Goal: Transaction & Acquisition: Purchase product/service

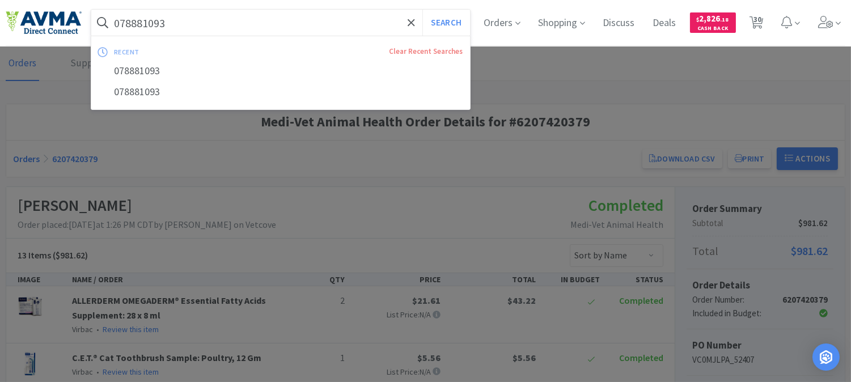
click at [207, 19] on input "078881093" at bounding box center [280, 23] width 379 height 26
paste input "02364"
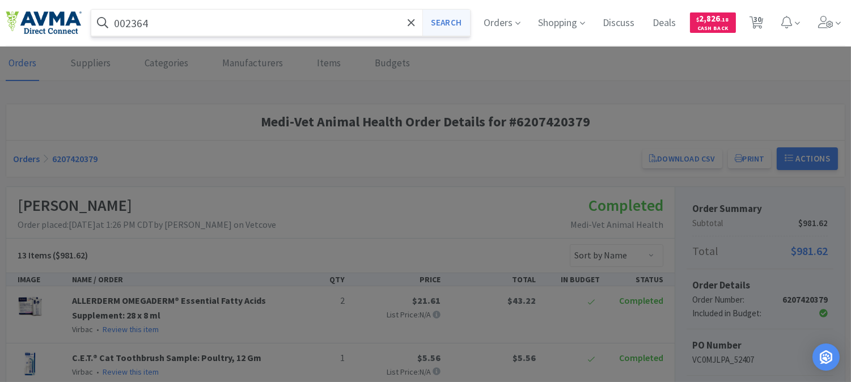
type input "002364"
click at [447, 24] on button "Search" at bounding box center [445, 23] width 47 height 26
select select "2"
select select "1"
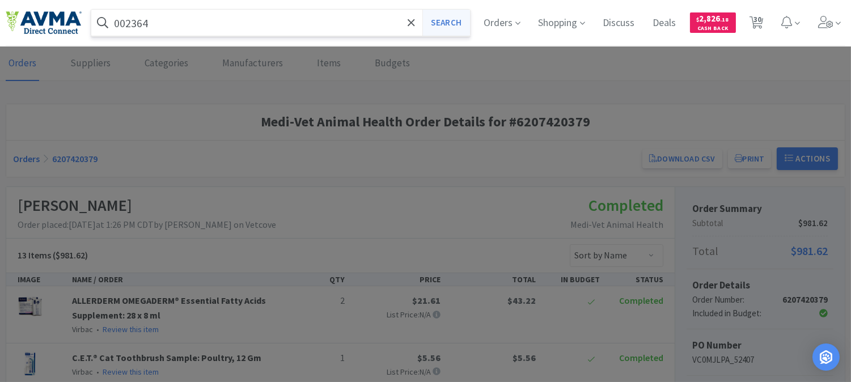
select select "1"
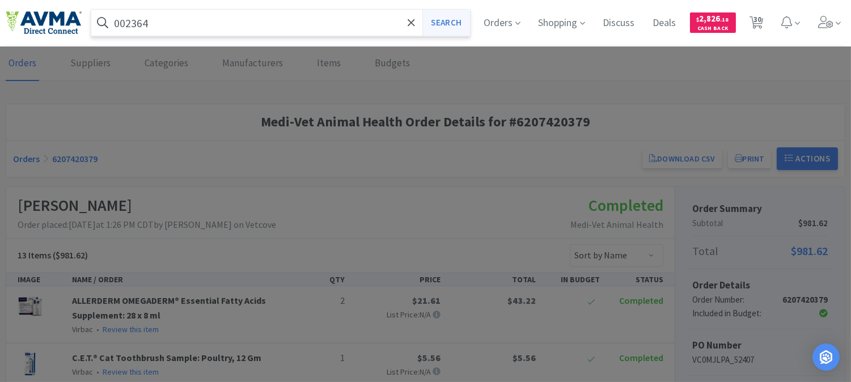
select select "1"
select select "2"
select select "1"
select select "2"
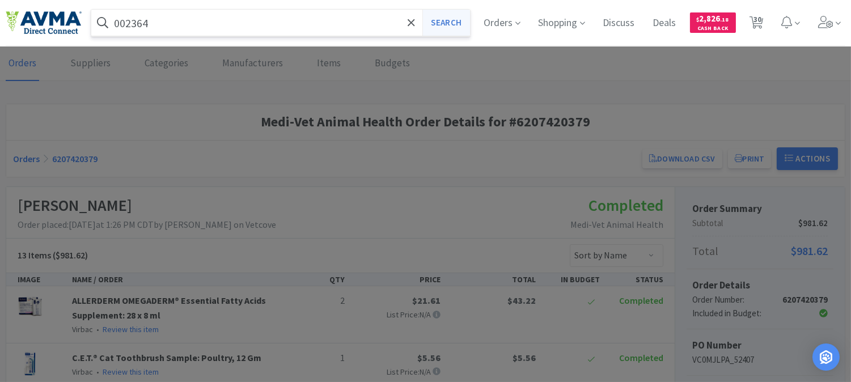
select select "1"
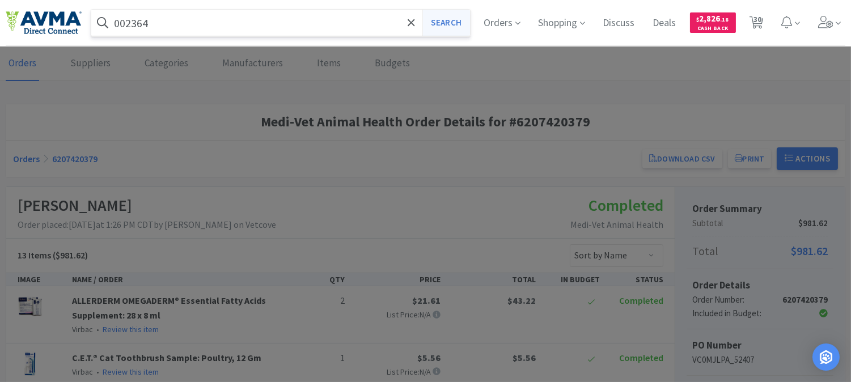
select select "1"
select select "3"
select select "1"
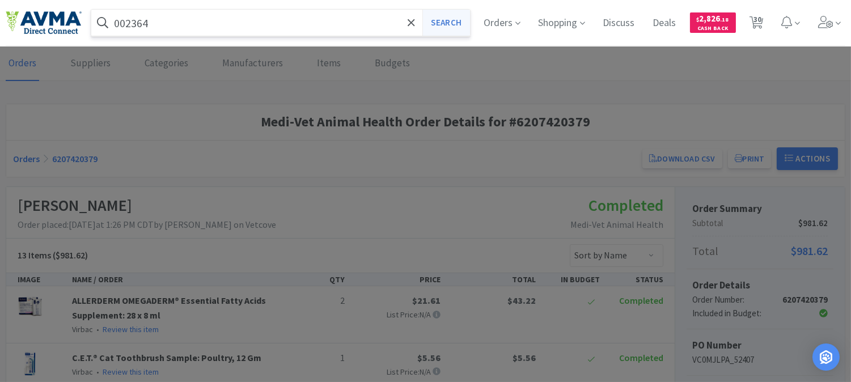
select select "1"
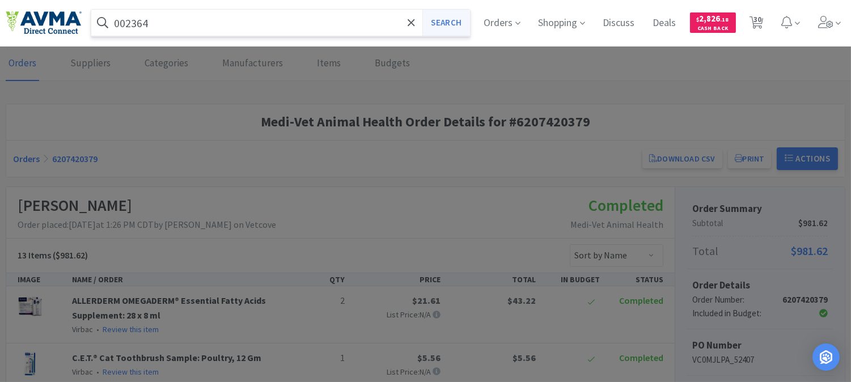
select select "1"
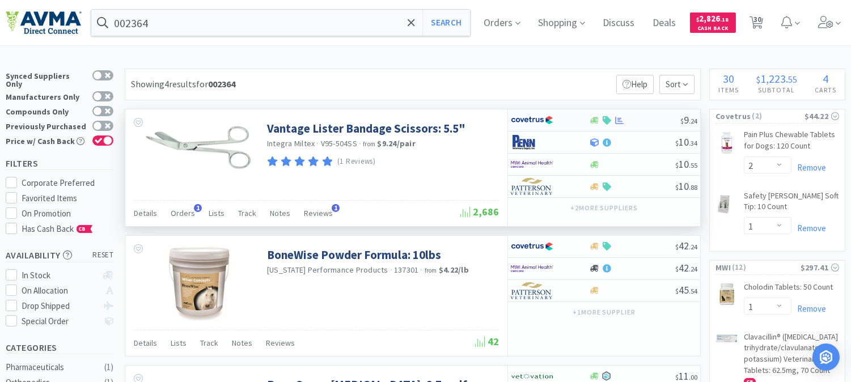
click at [530, 122] on img at bounding box center [532, 120] width 43 height 17
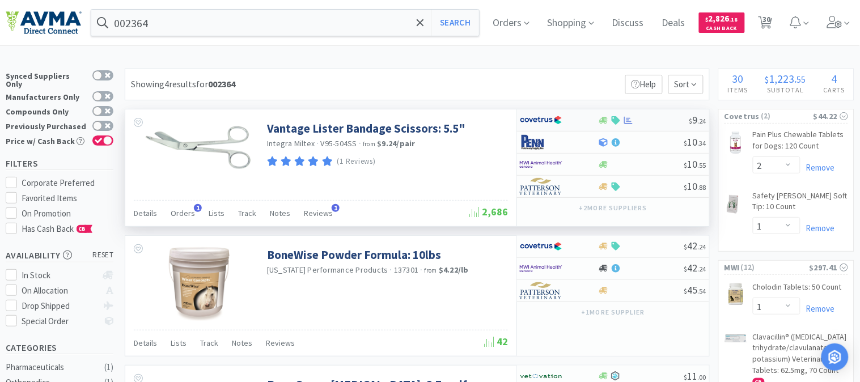
select select "1"
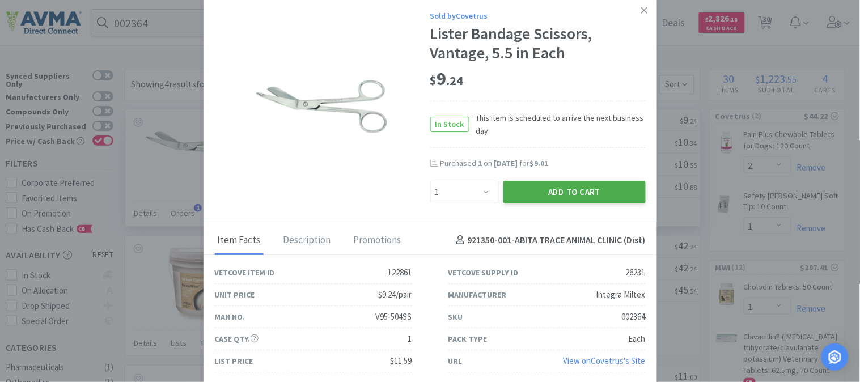
click at [571, 189] on button "Add to Cart" at bounding box center [574, 192] width 142 height 23
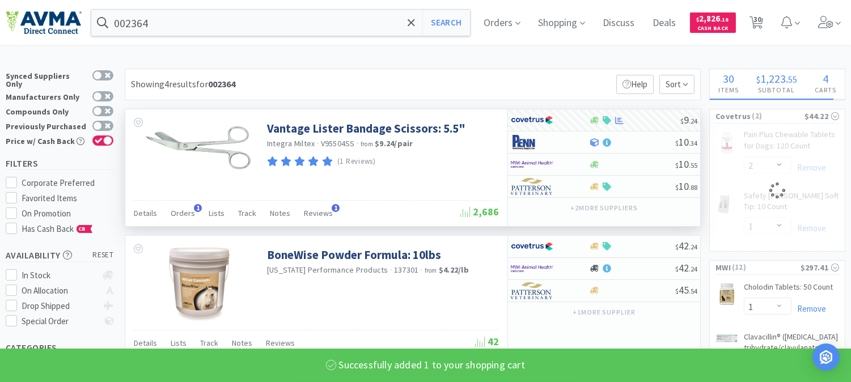
select select "1"
